Goal: Task Accomplishment & Management: Manage account settings

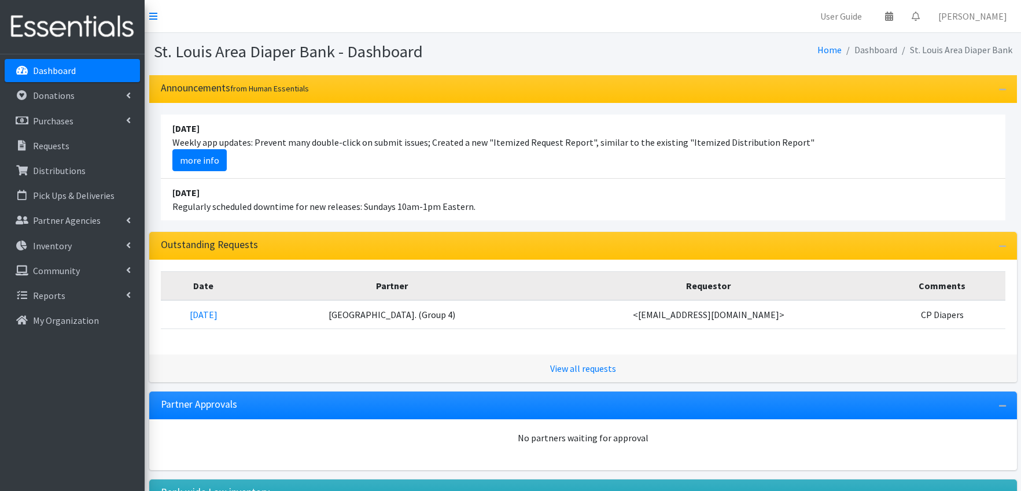
click at [56, 69] on p "Dashboard" at bounding box center [54, 71] width 43 height 12
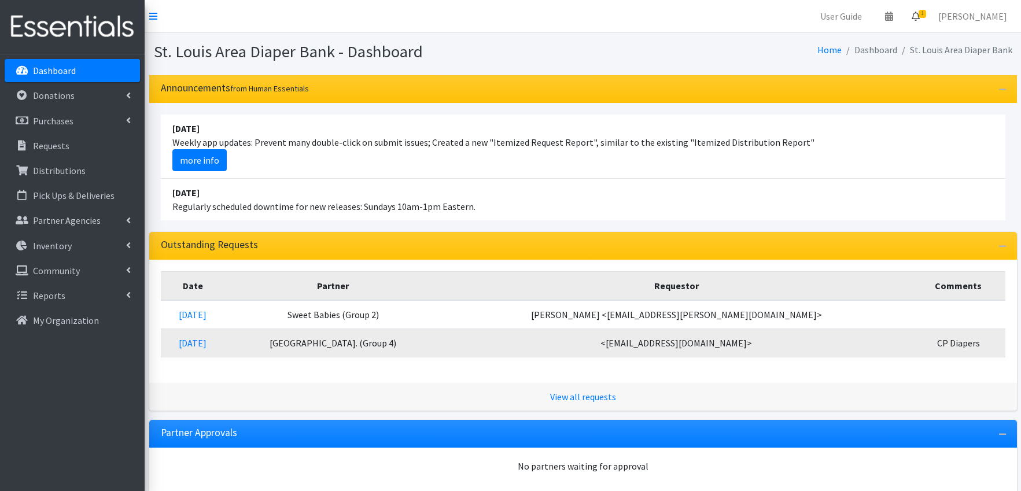
click at [920, 17] on icon at bounding box center [916, 16] width 8 height 9
click at [878, 37] on link "1 Requests" at bounding box center [847, 41] width 164 height 23
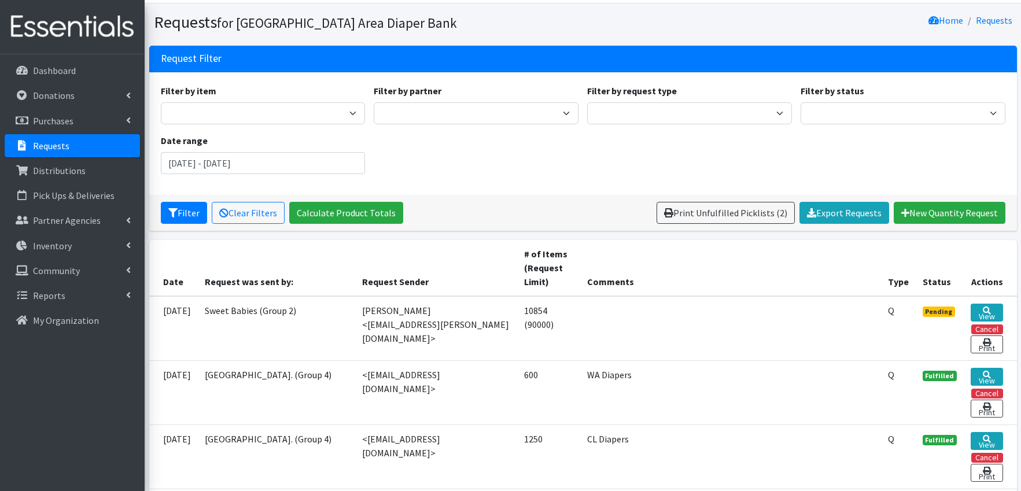
scroll to position [37, 0]
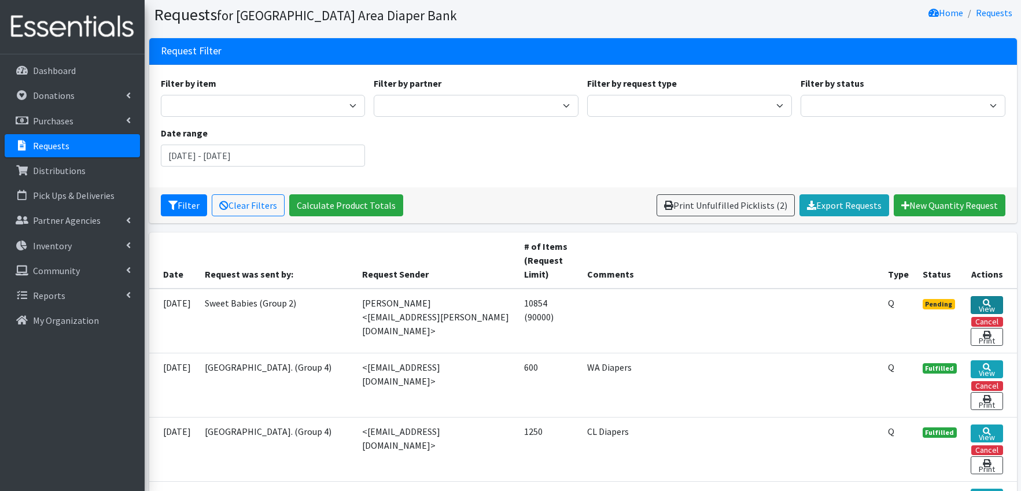
click at [986, 304] on link "View" at bounding box center [987, 305] width 32 height 18
